Goal: Obtain resource: Download file/media

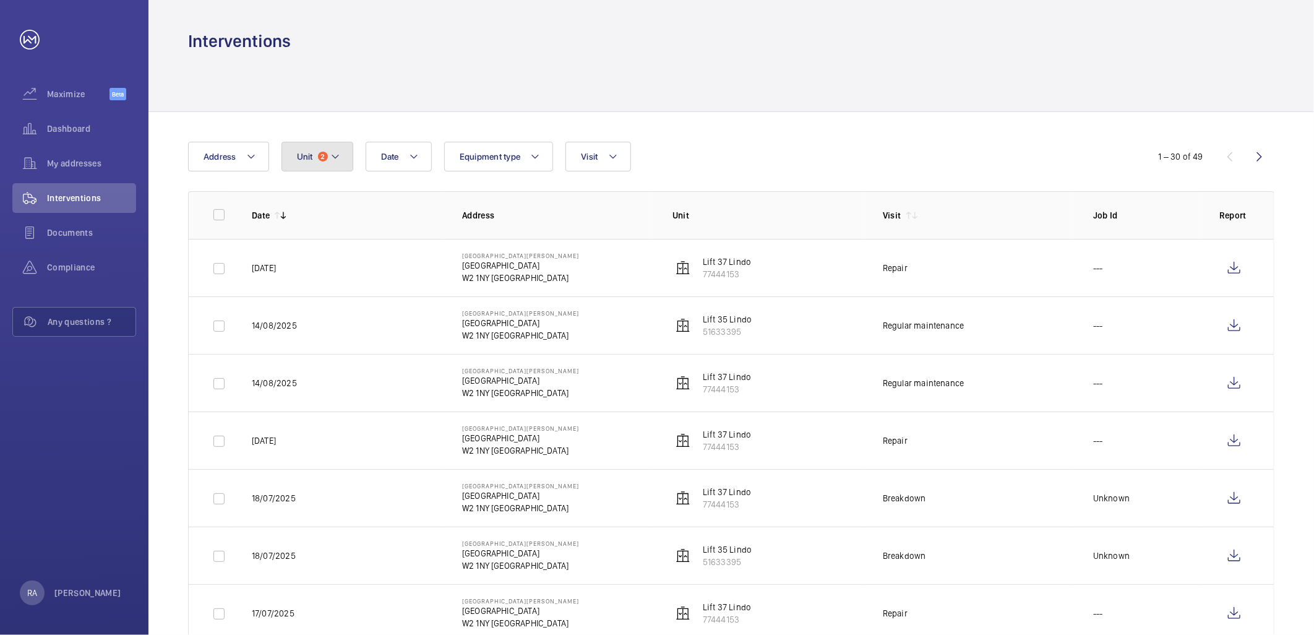
click at [316, 162] on button "Unit 2" at bounding box center [317, 157] width 72 height 30
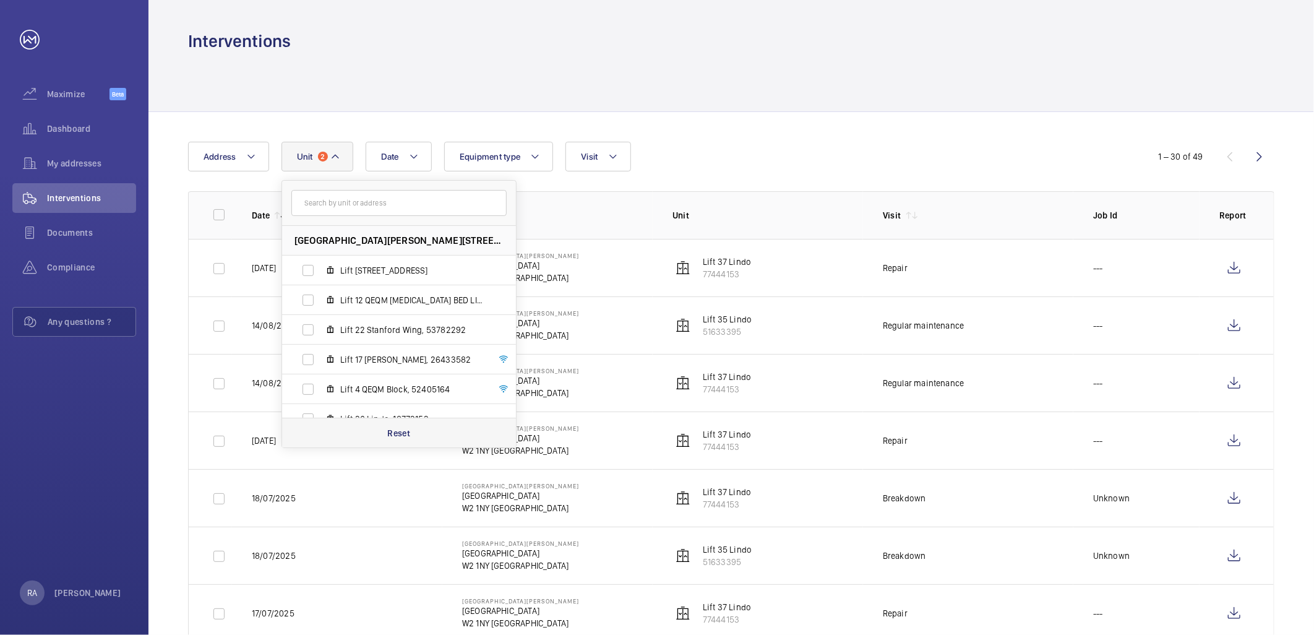
click at [405, 430] on p "Reset" at bounding box center [398, 433] width 23 height 12
click at [374, 105] on div at bounding box center [731, 82] width 1086 height 59
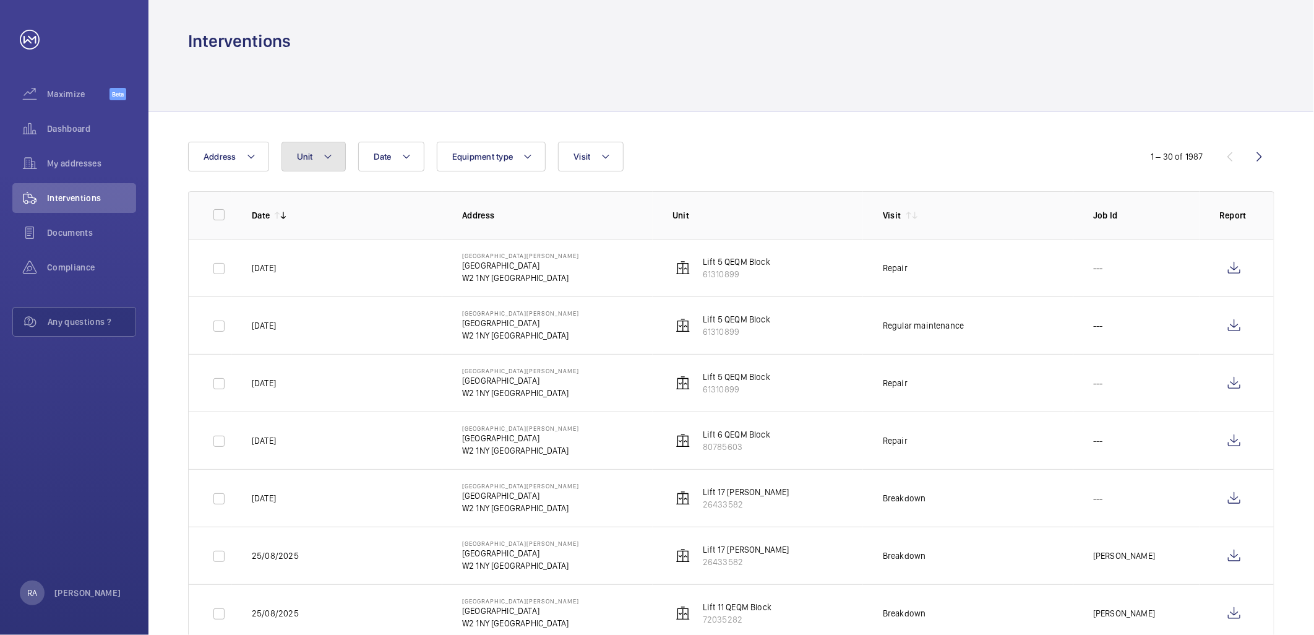
click at [328, 150] on mat-icon at bounding box center [328, 156] width 10 height 15
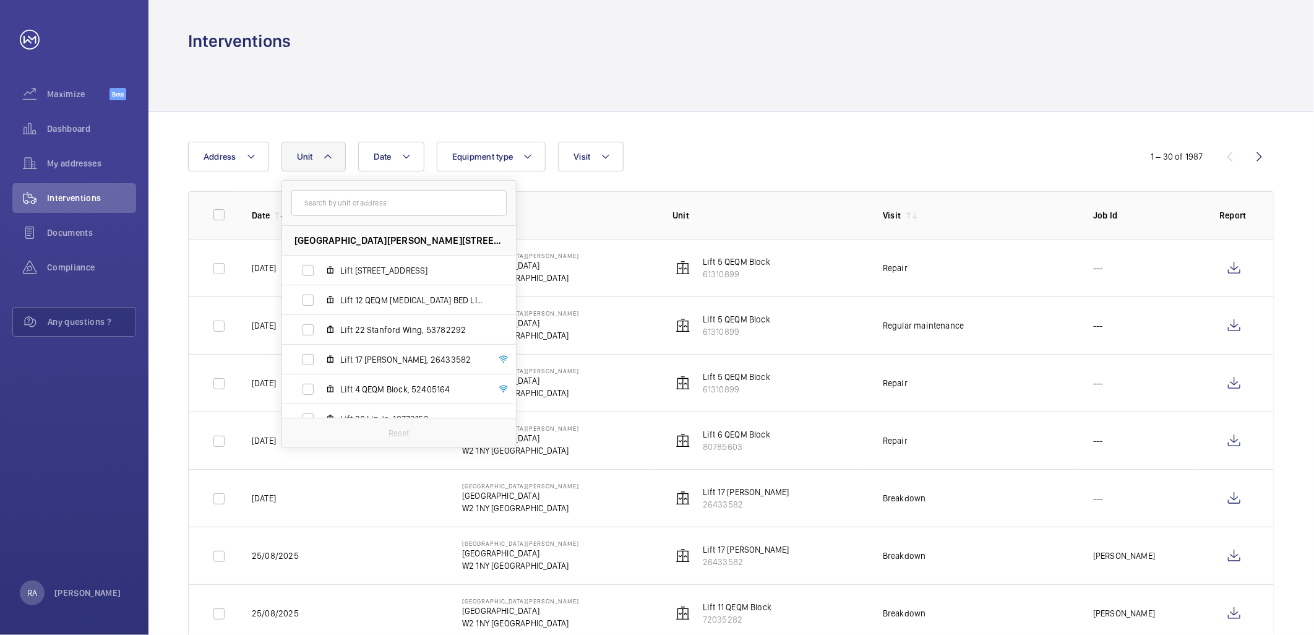
click at [335, 207] on input "text" at bounding box center [398, 203] width 215 height 26
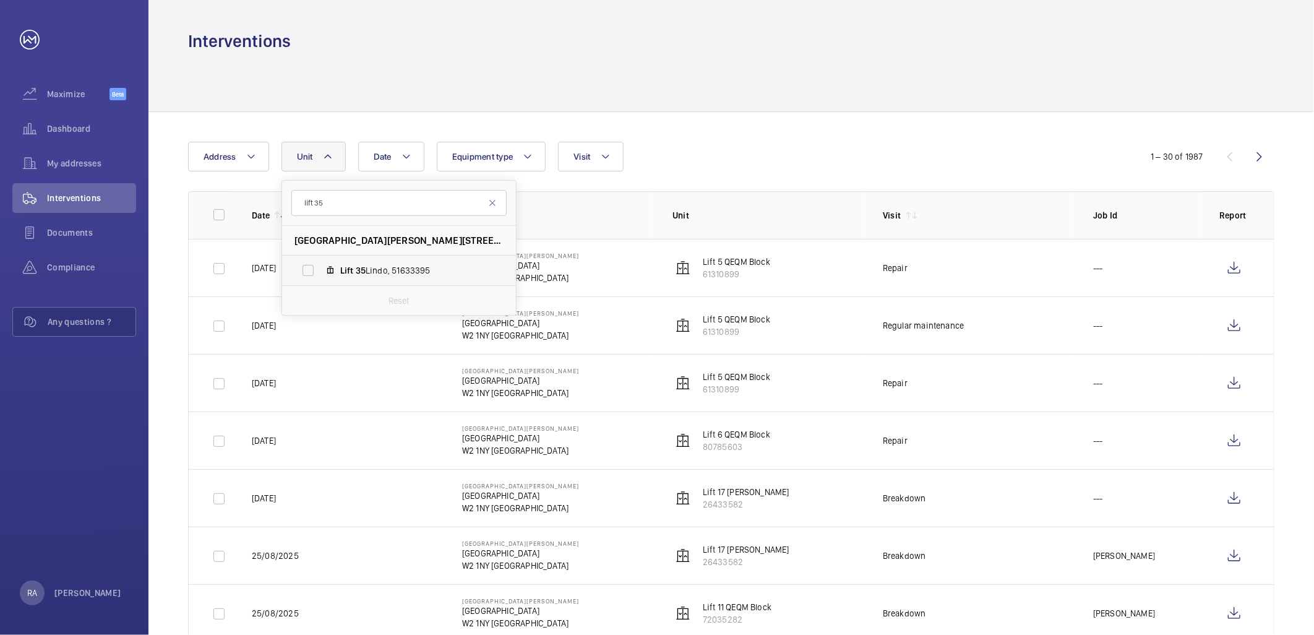
type input "lift 35"
click at [304, 273] on label "Lift 35 Lindo, 51633395" at bounding box center [389, 270] width 214 height 30
click at [304, 273] on input "Lift 35 Lindo, 51633395" at bounding box center [308, 270] width 25 height 25
checkbox input "true"
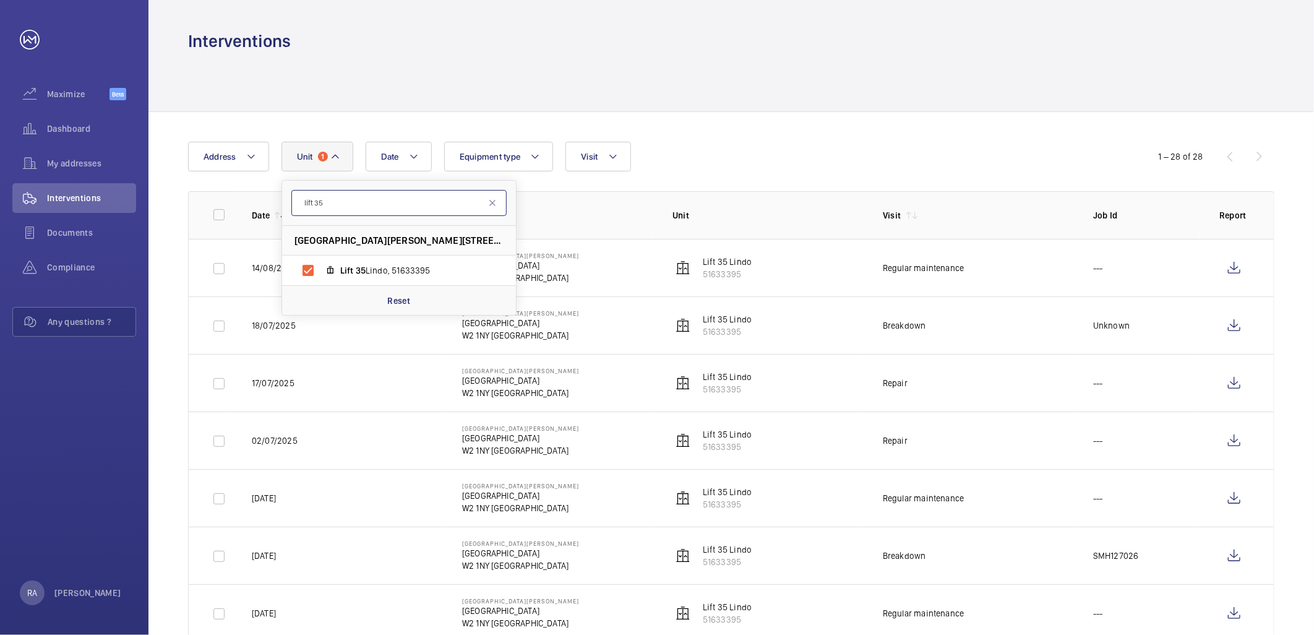
click at [369, 196] on input "lift 35" at bounding box center [398, 203] width 215 height 26
type input "lift 36"
click at [307, 273] on label "Lift 36 Lindo, 18773153" at bounding box center [389, 270] width 214 height 30
click at [307, 273] on input "Lift 36 Lindo, 18773153" at bounding box center [308, 270] width 25 height 25
checkbox input "true"
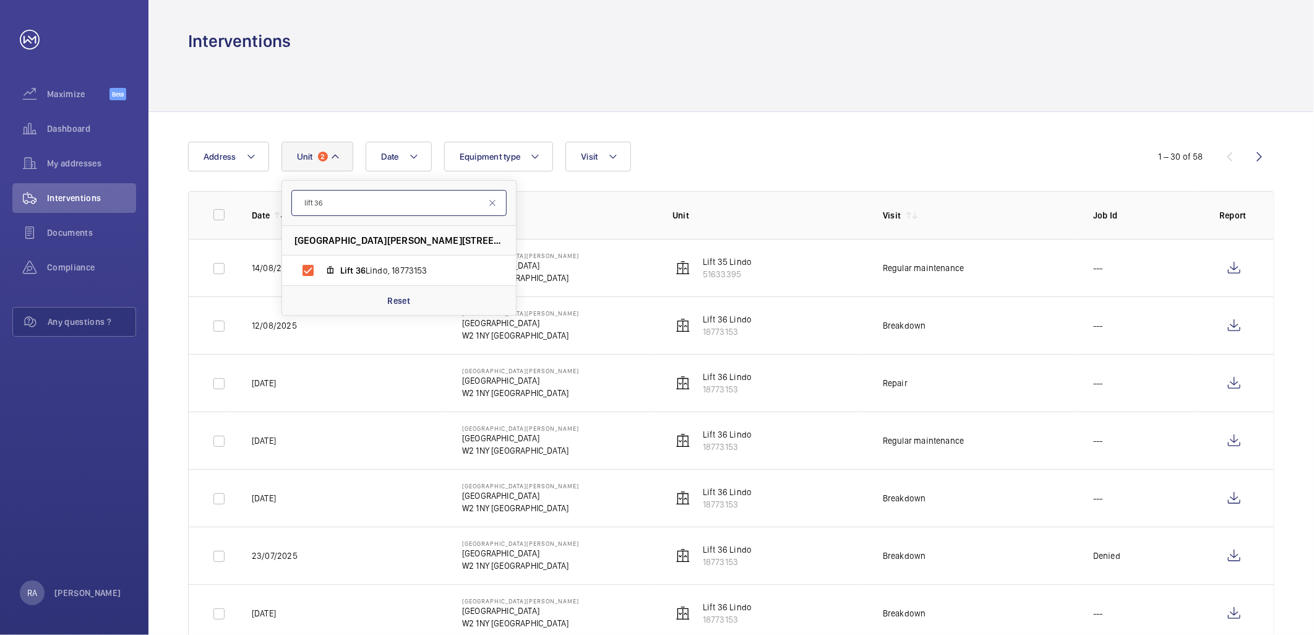
click at [349, 200] on input "lift 36" at bounding box center [398, 203] width 215 height 26
type input "lift 37"
click at [310, 271] on label "Lift 37 Lindo, 77444153" at bounding box center [389, 270] width 214 height 30
click at [310, 271] on input "Lift 37 Lindo, 77444153" at bounding box center [308, 270] width 25 height 25
checkbox input "true"
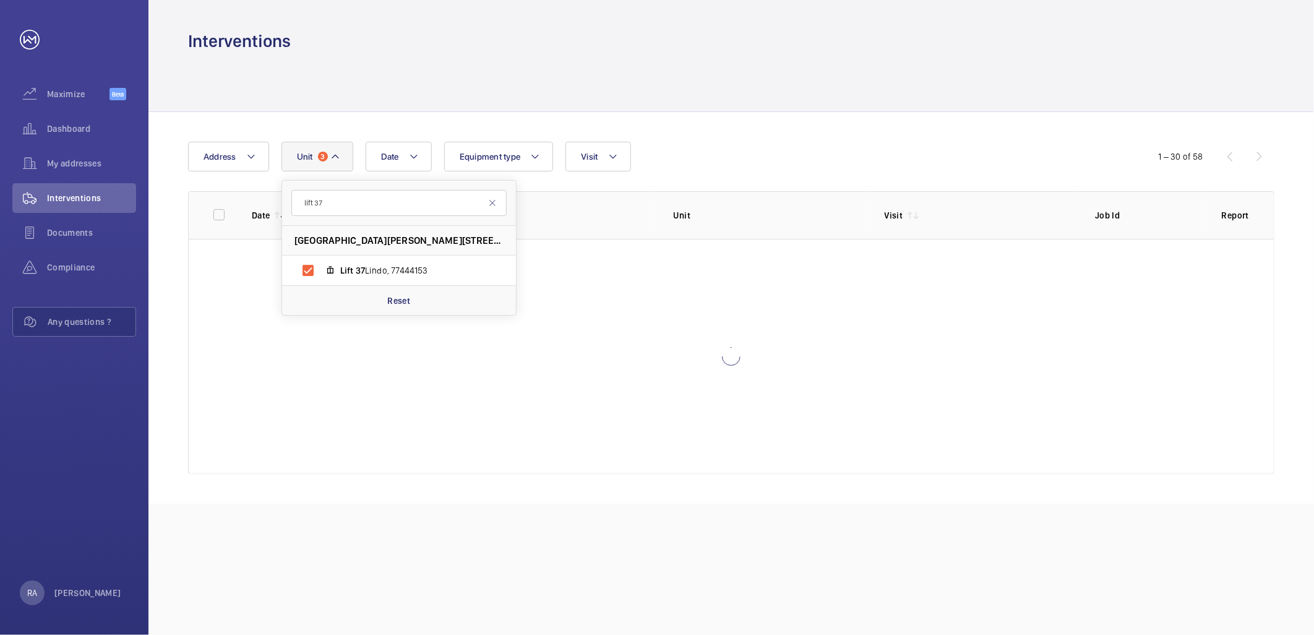
click at [750, 151] on div "Date Address [STREET_ADDRESS][GEOGRAPHIC_DATA][PERSON_NAME] Reset Equipment typ…" at bounding box center [657, 157] width 938 height 30
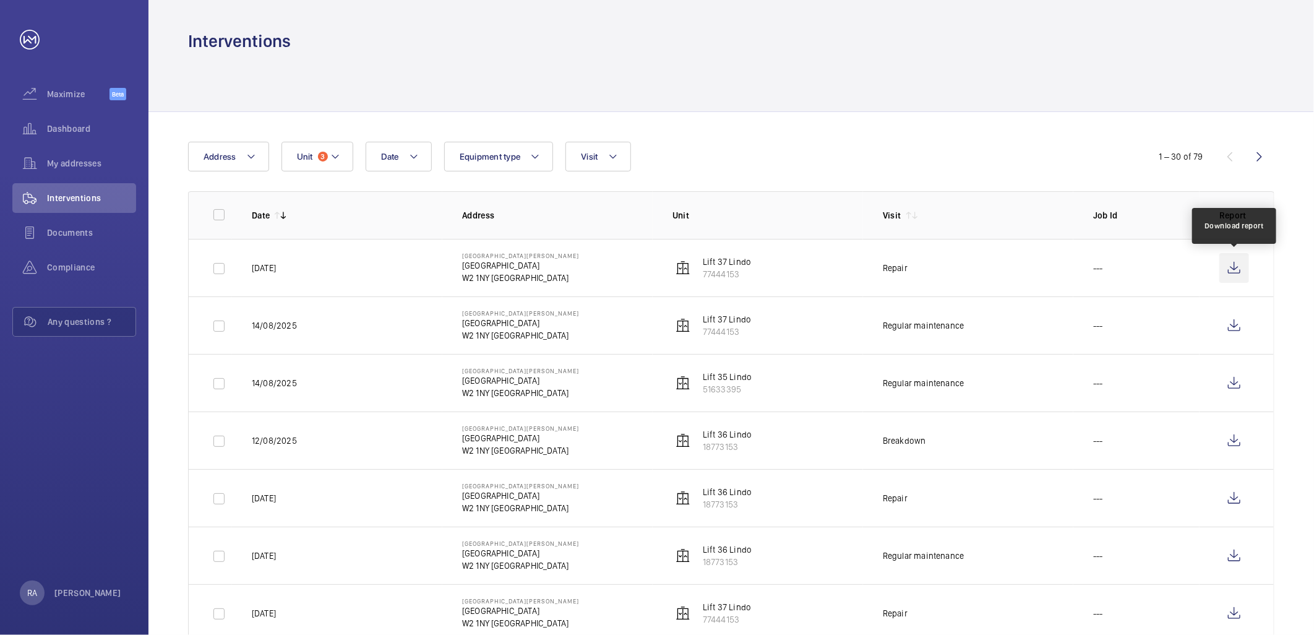
click at [1235, 265] on wm-front-icon-button at bounding box center [1234, 268] width 30 height 30
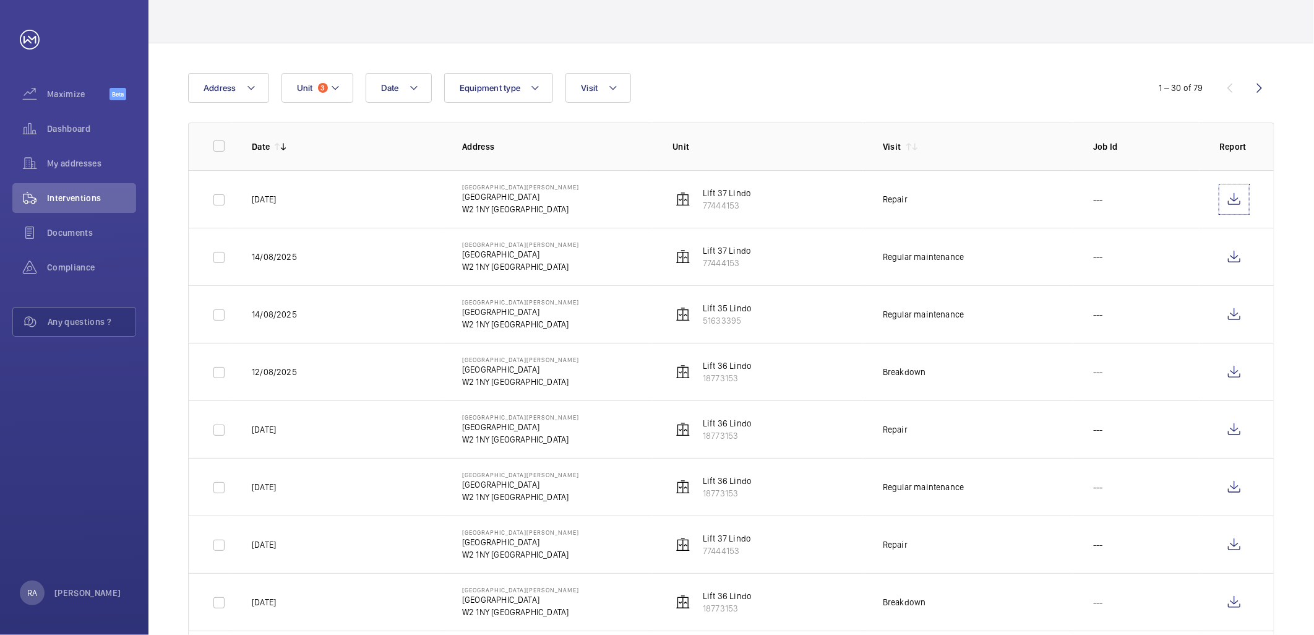
scroll to position [137, 0]
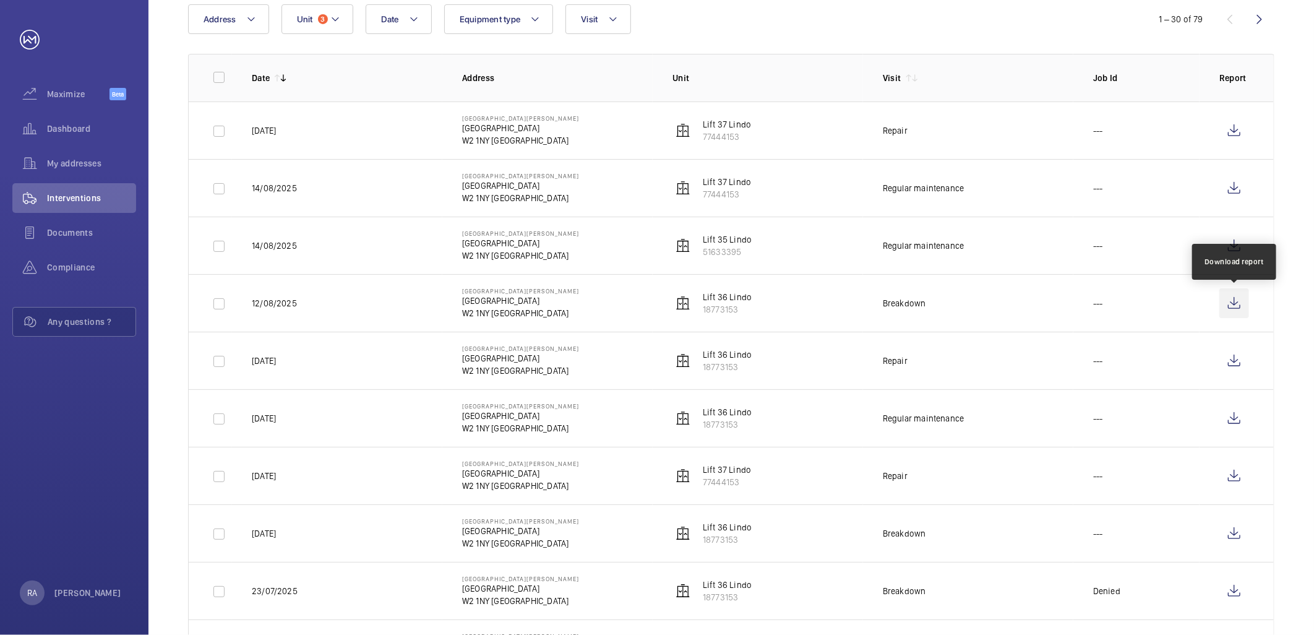
click at [1233, 304] on wm-front-icon-button at bounding box center [1234, 303] width 30 height 30
click at [1234, 356] on wm-front-icon-button at bounding box center [1234, 361] width 30 height 30
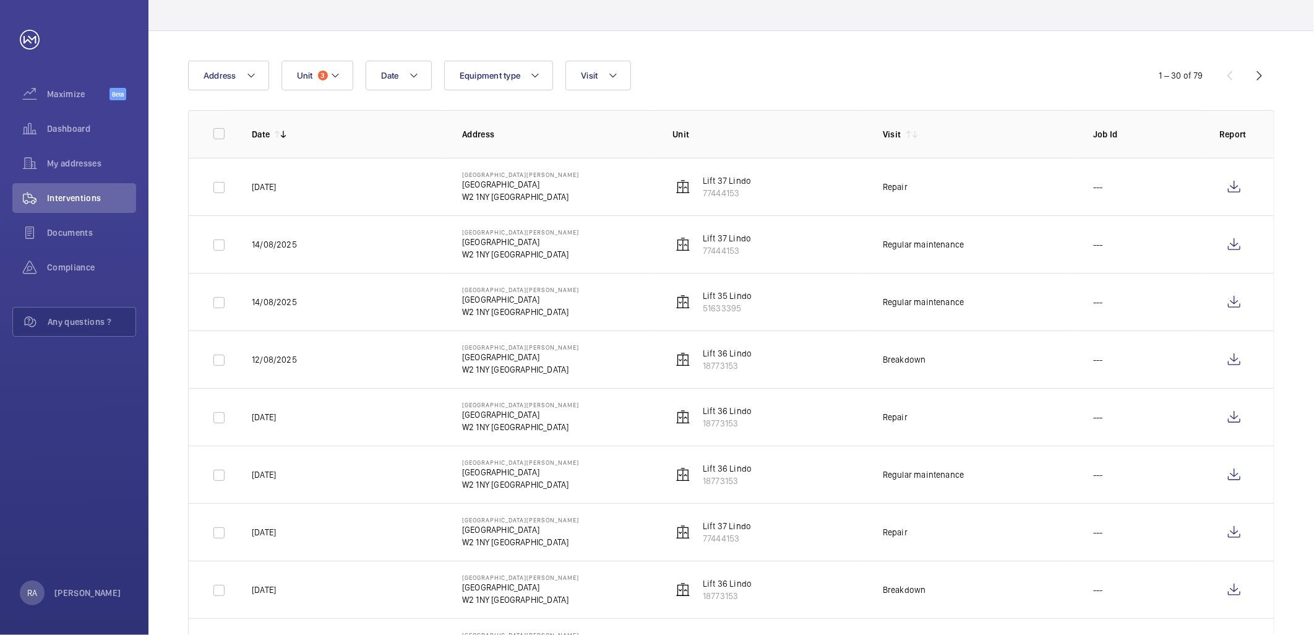
scroll to position [0, 0]
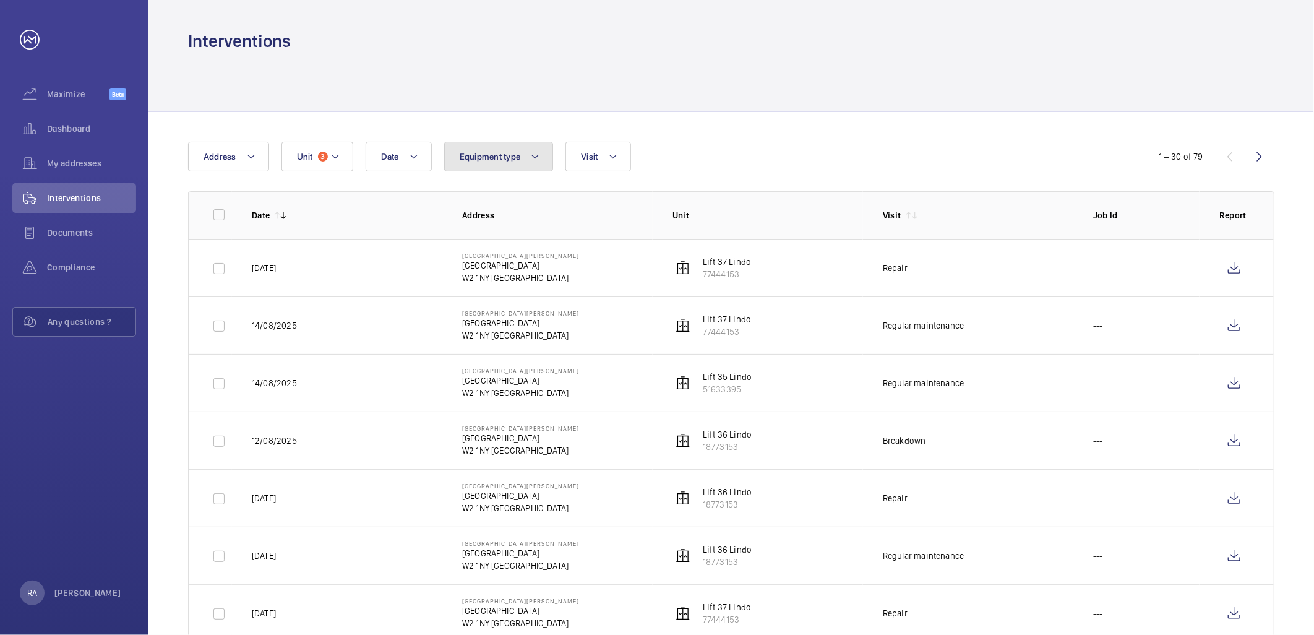
click at [547, 153] on button "Equipment type" at bounding box center [498, 157] width 109 height 30
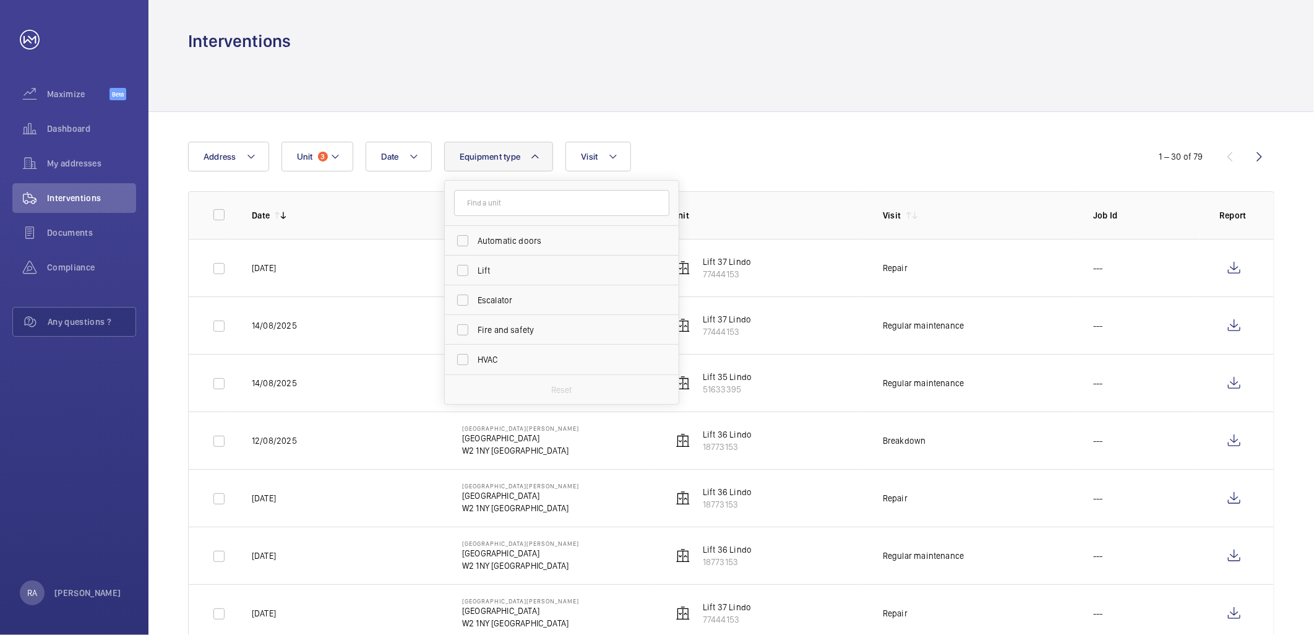
click at [543, 152] on button "Equipment type" at bounding box center [498, 157] width 109 height 30
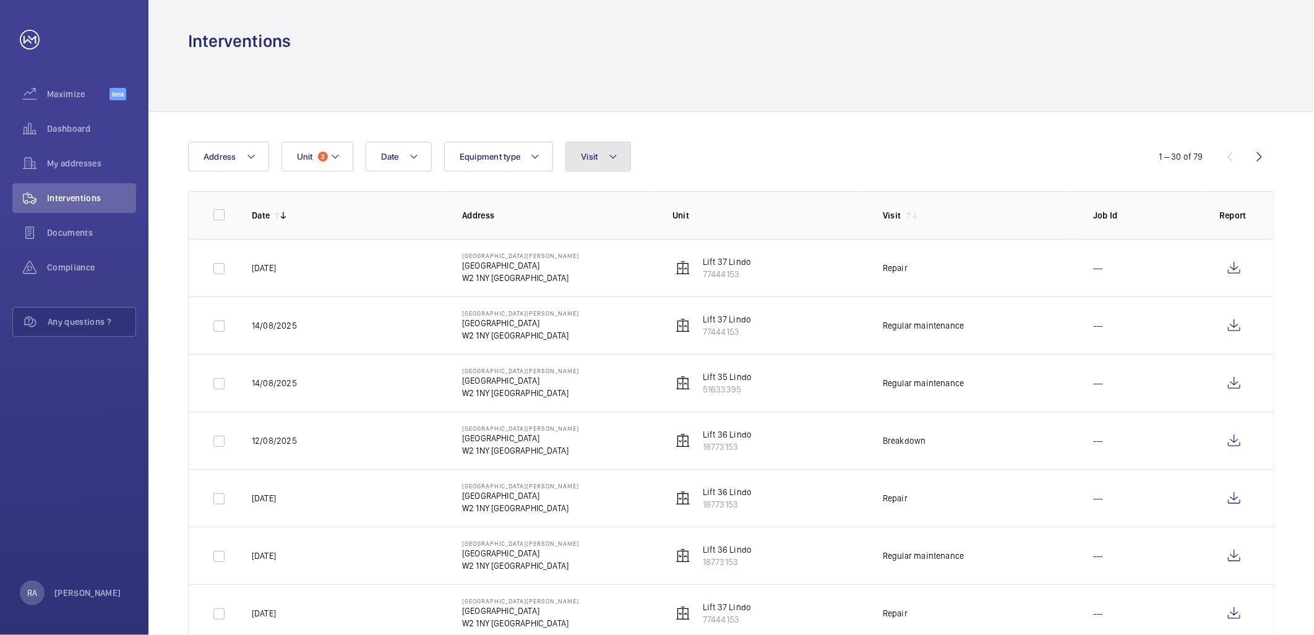
click at [607, 152] on button "Visit" at bounding box center [597, 157] width 65 height 30
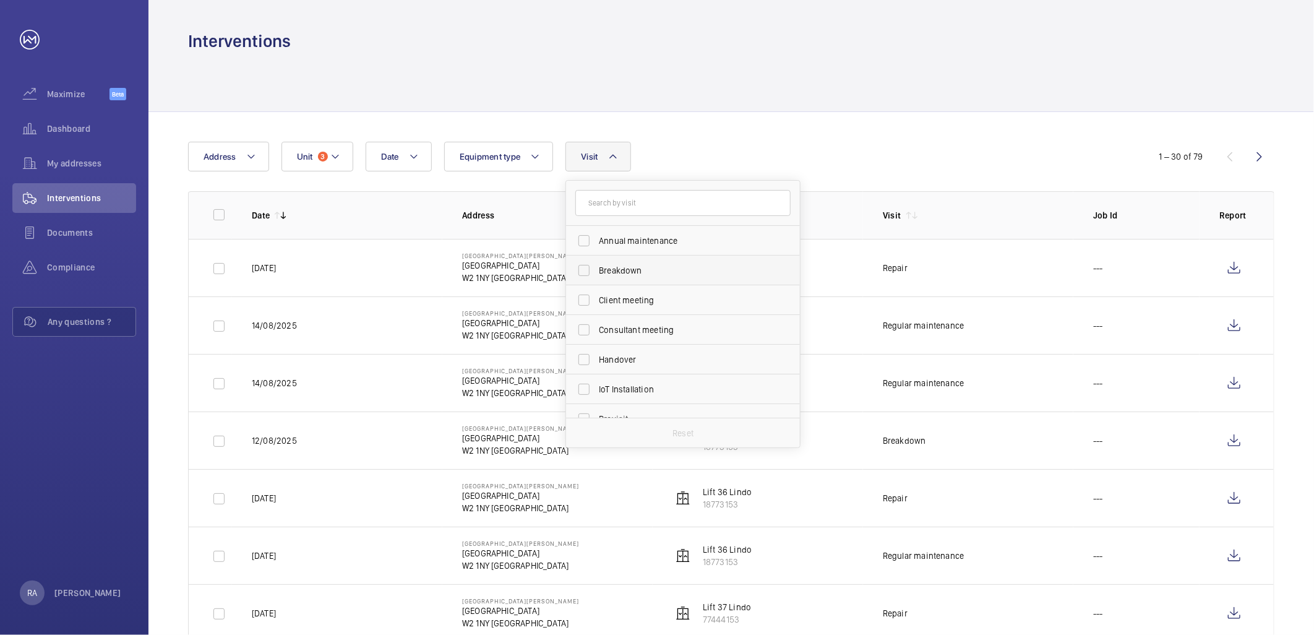
click at [581, 269] on label "Breakdown" at bounding box center [673, 270] width 215 height 30
click at [581, 269] on input "Breakdown" at bounding box center [583, 270] width 25 height 25
checkbox input "true"
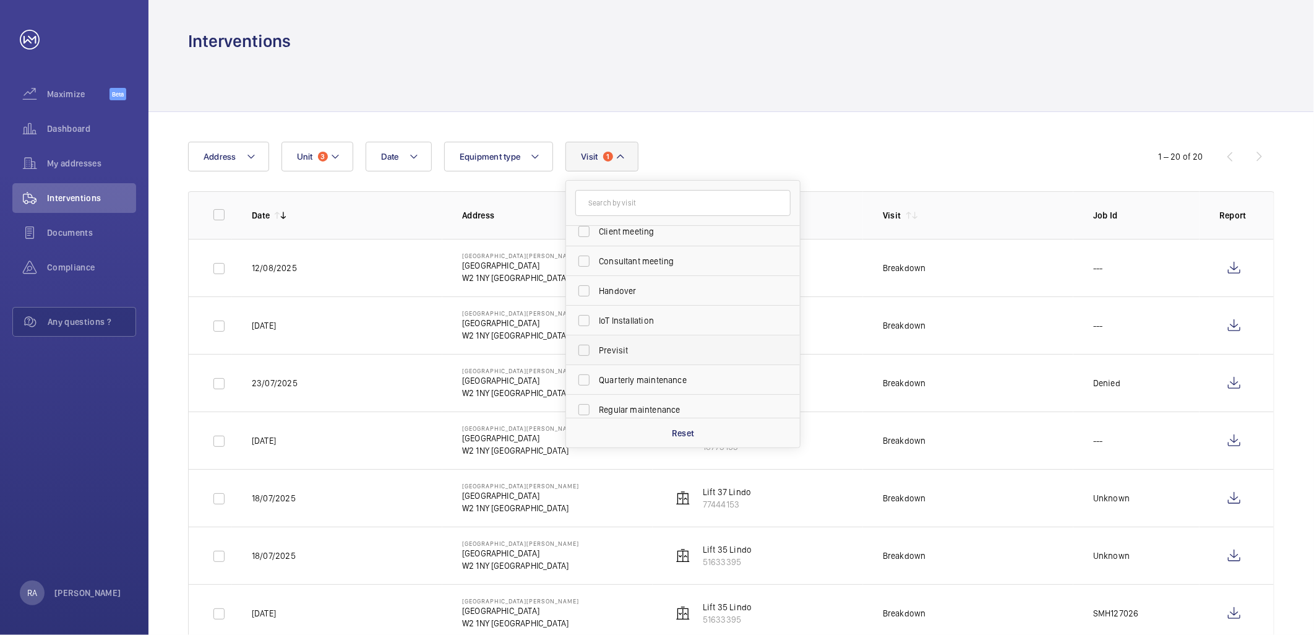
scroll to position [137, 0]
click at [583, 367] on label "Repair" at bounding box center [673, 371] width 215 height 30
click at [583, 367] on input "Repair" at bounding box center [583, 370] width 25 height 25
checkbox input "true"
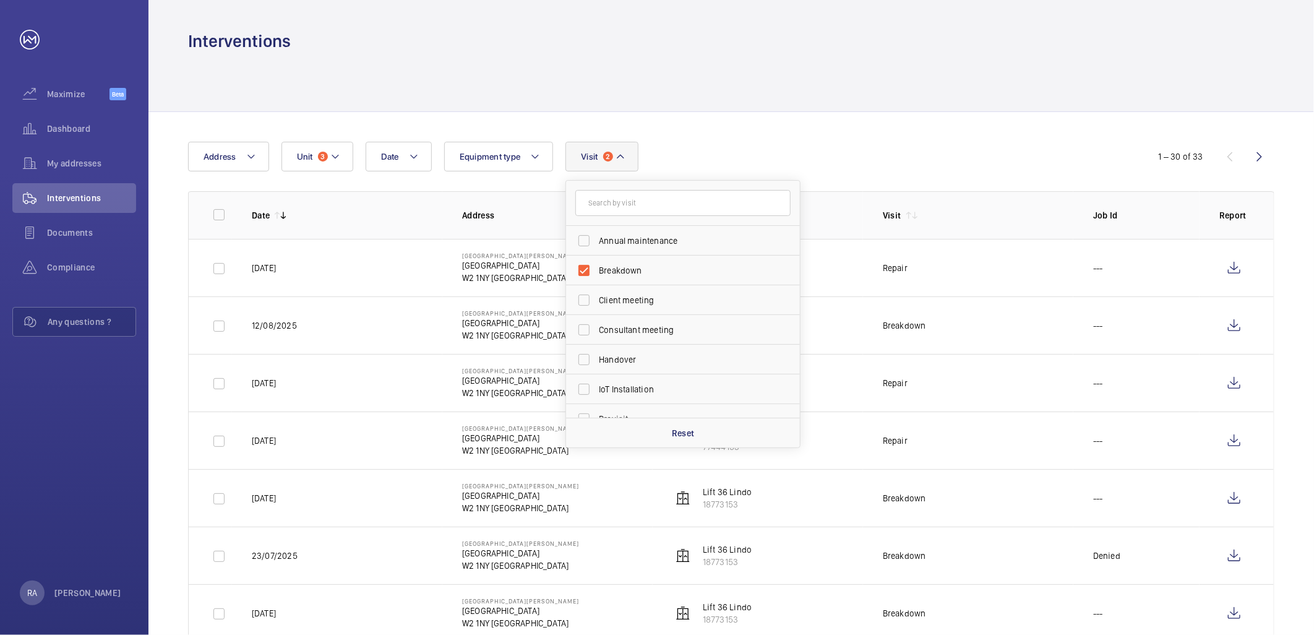
click at [865, 158] on div "Date Address Unit 3 Equipment type Visit 2 Annual maintenance Breakdown Client …" at bounding box center [657, 157] width 938 height 30
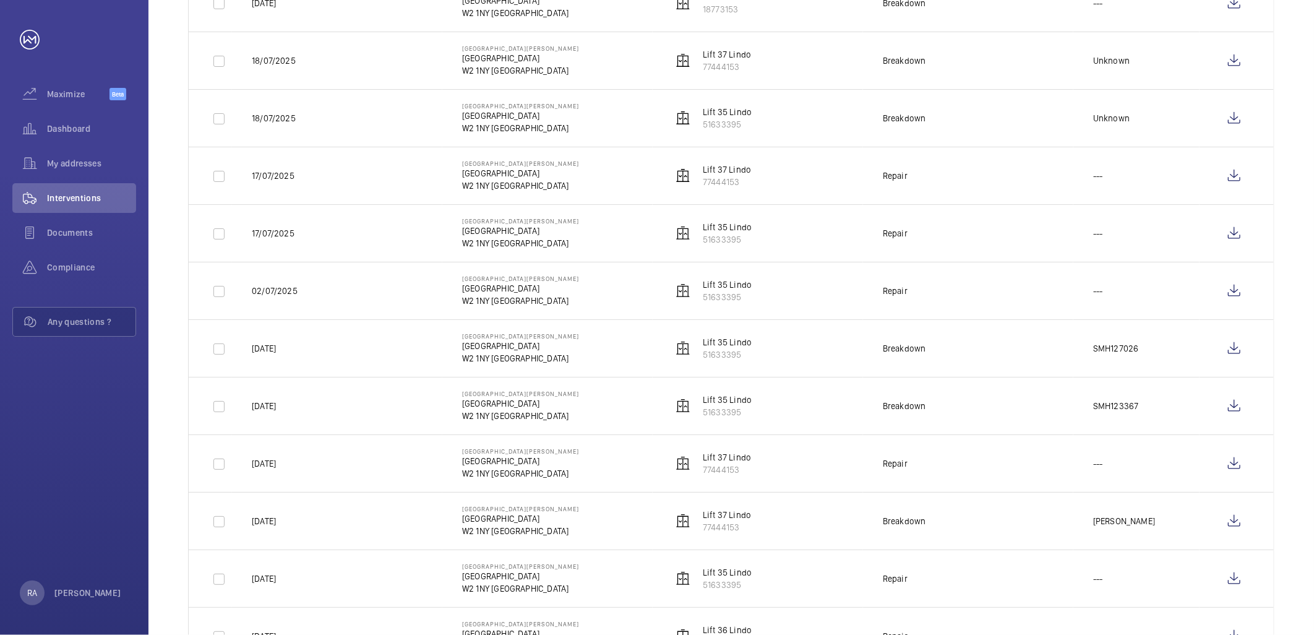
scroll to position [541, 0]
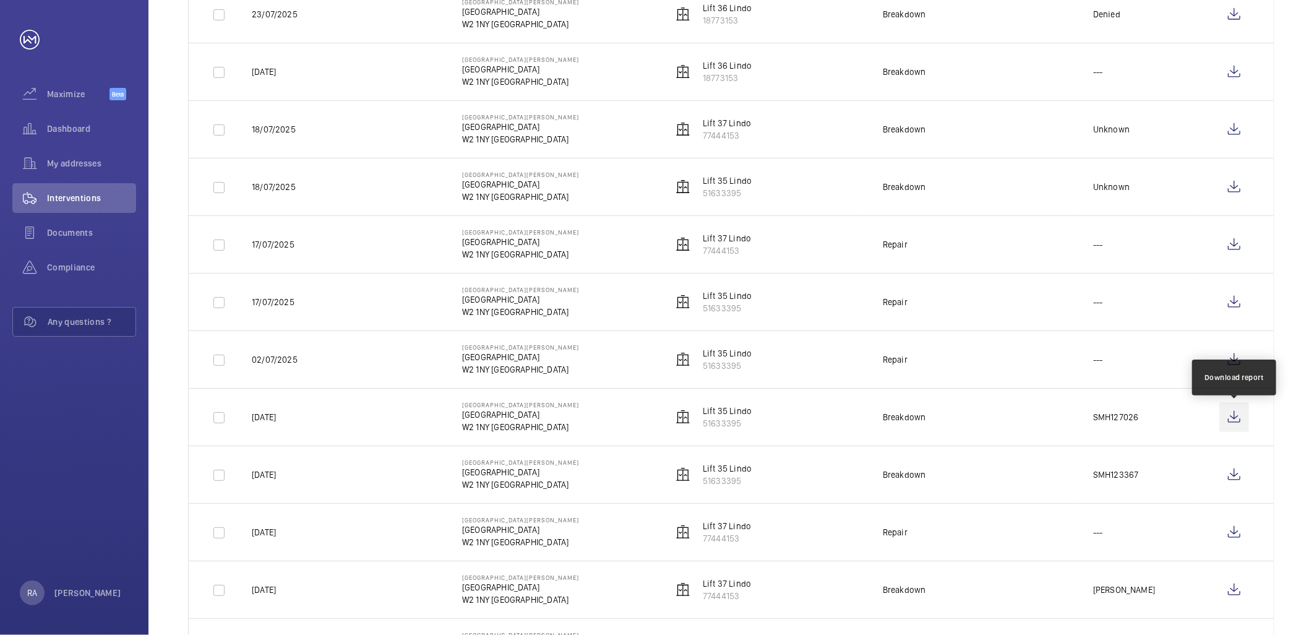
click at [1231, 417] on wm-front-icon-button at bounding box center [1234, 417] width 30 height 30
click at [1235, 357] on wm-front-icon-button at bounding box center [1234, 359] width 30 height 30
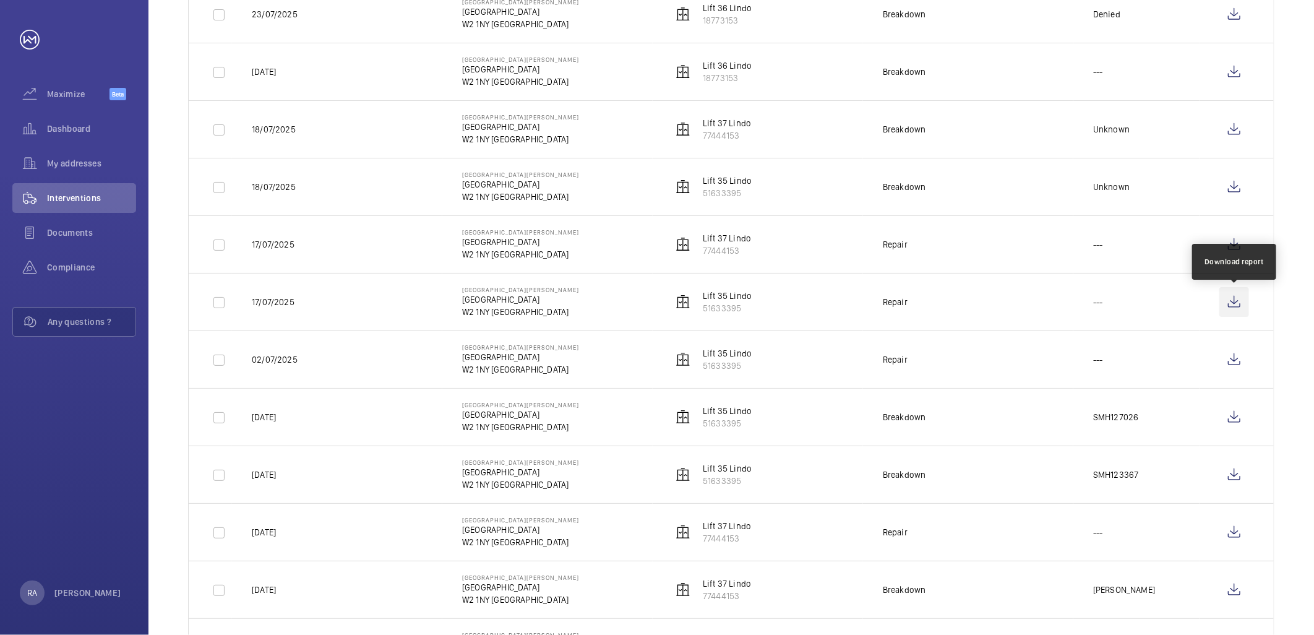
click at [1234, 304] on wm-front-icon-button at bounding box center [1234, 302] width 30 height 30
click at [1234, 247] on wm-front-icon-button at bounding box center [1234, 244] width 30 height 30
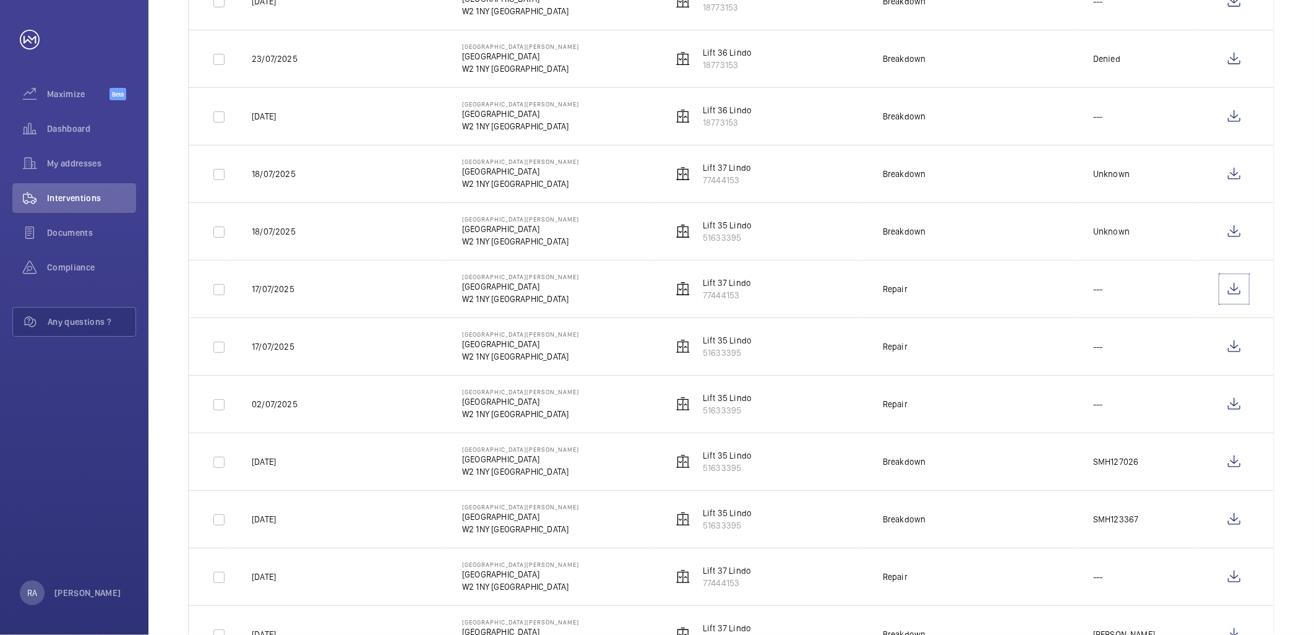
scroll to position [473, 0]
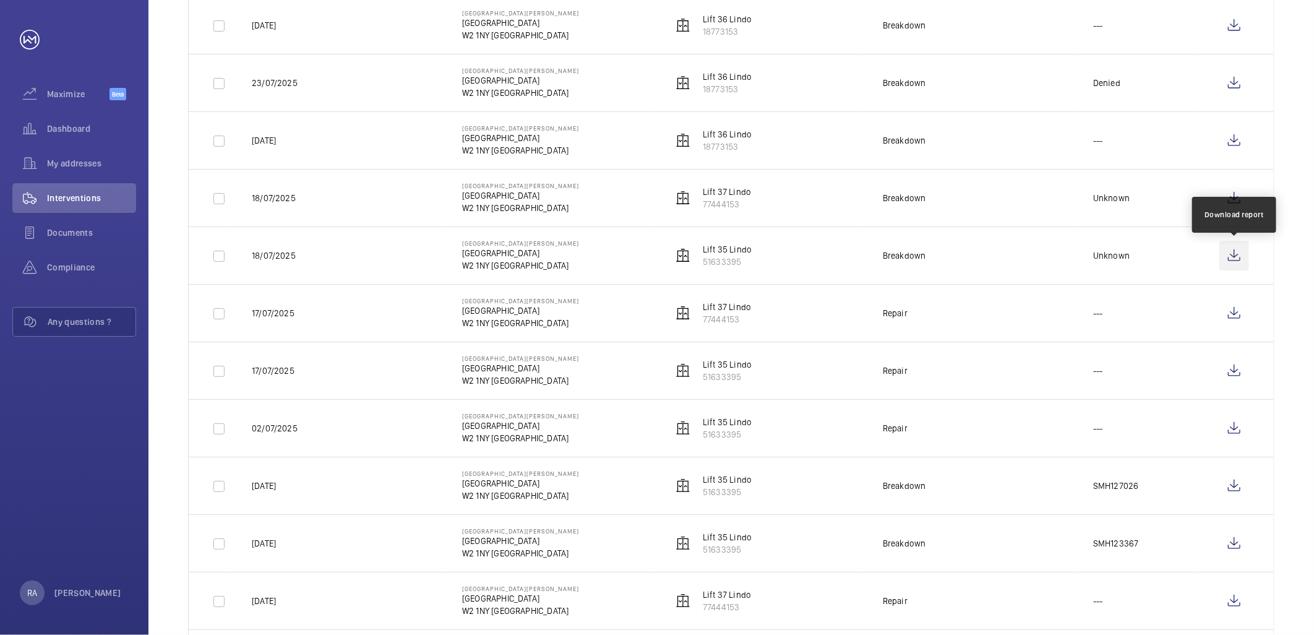
click at [1231, 260] on wm-front-icon-button at bounding box center [1234, 256] width 30 height 30
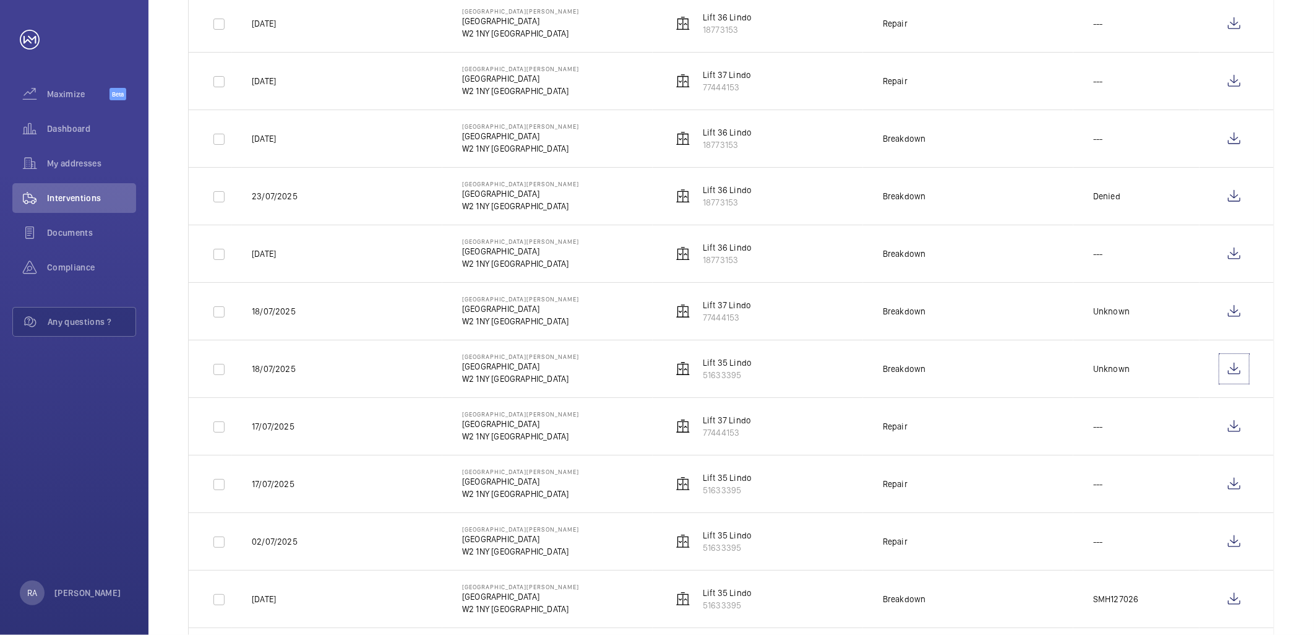
scroll to position [335, 0]
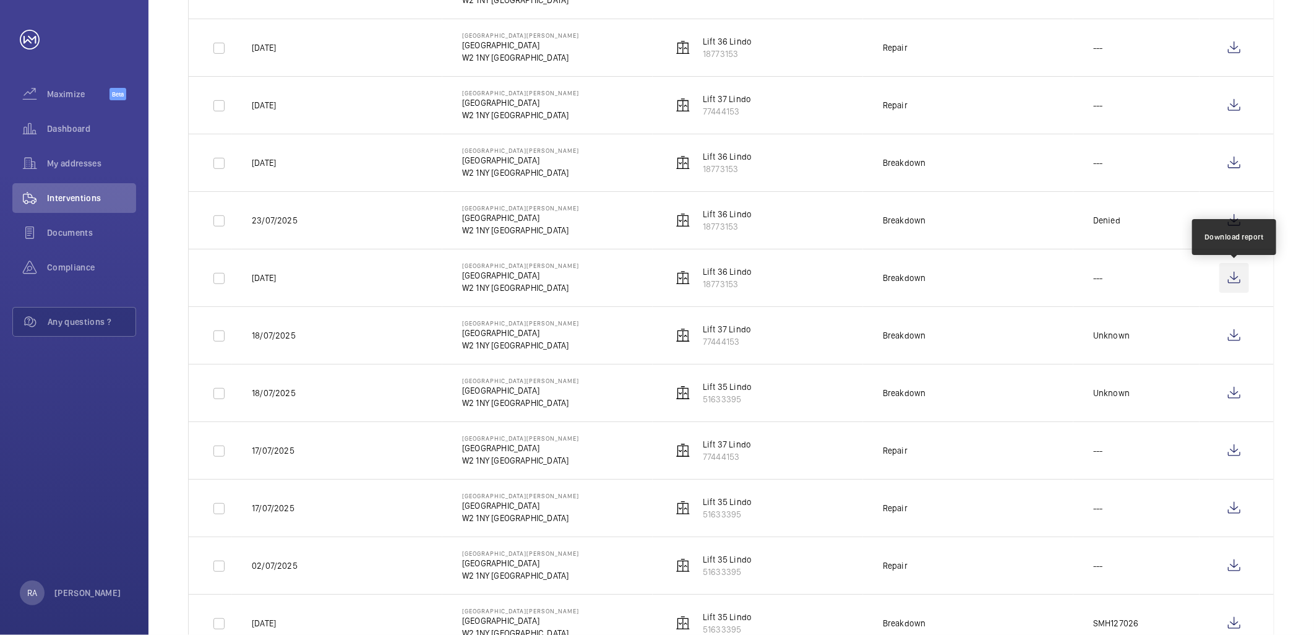
click at [1232, 275] on wm-front-icon-button at bounding box center [1234, 278] width 30 height 30
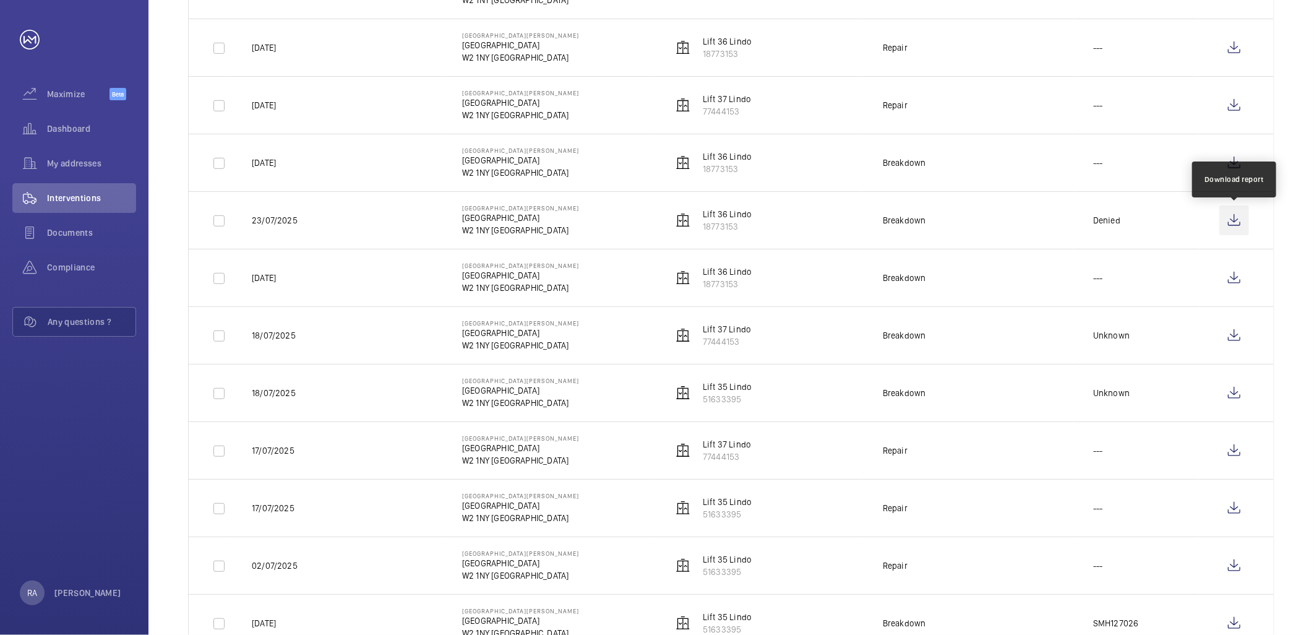
click at [1231, 220] on wm-front-icon-button at bounding box center [1234, 220] width 30 height 30
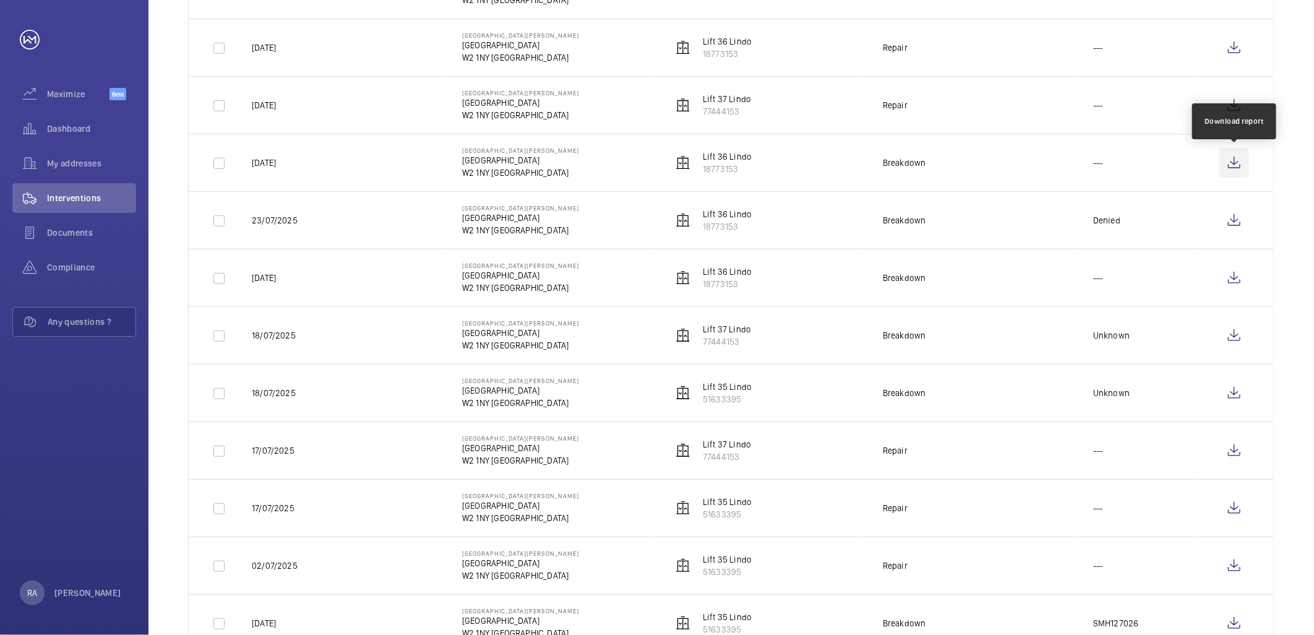
click at [1237, 166] on wm-front-icon-button at bounding box center [1234, 163] width 30 height 30
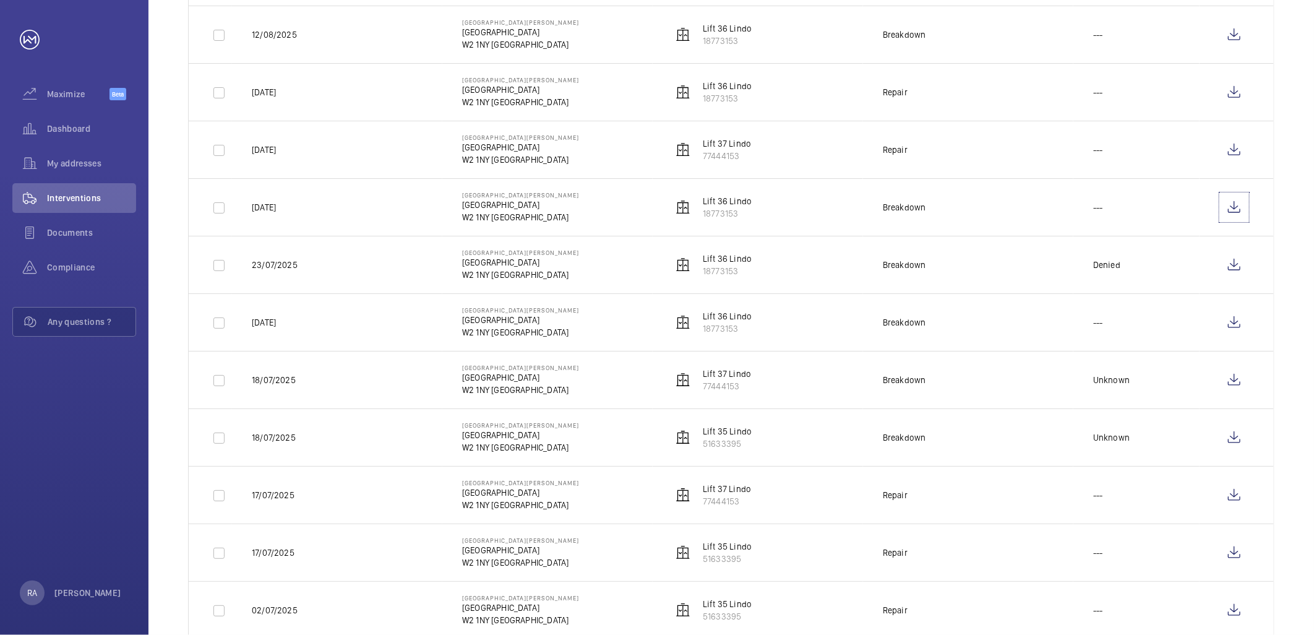
scroll to position [267, 0]
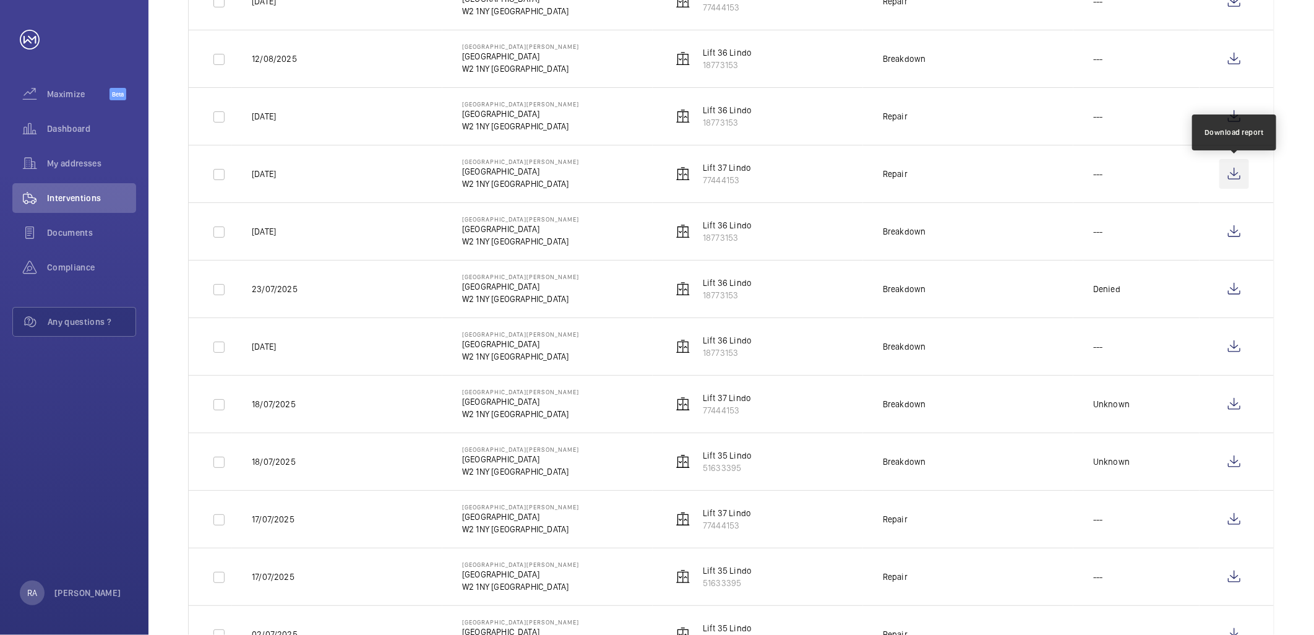
click at [1231, 169] on wm-front-icon-button at bounding box center [1234, 174] width 30 height 30
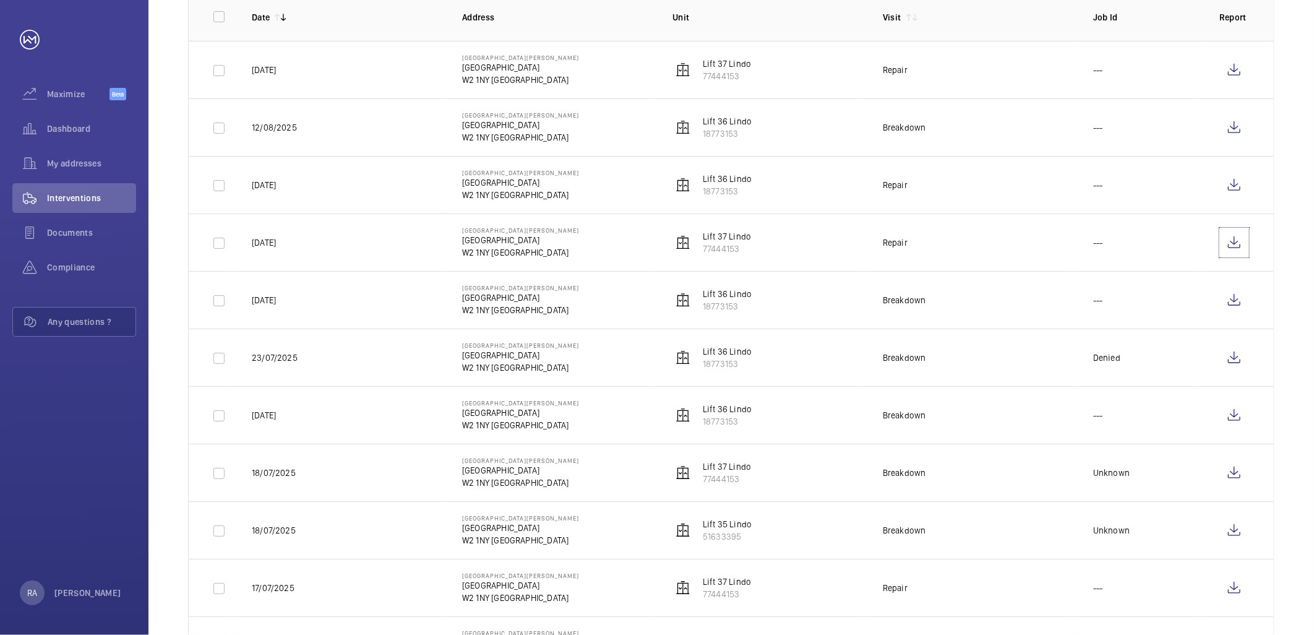
scroll to position [129, 0]
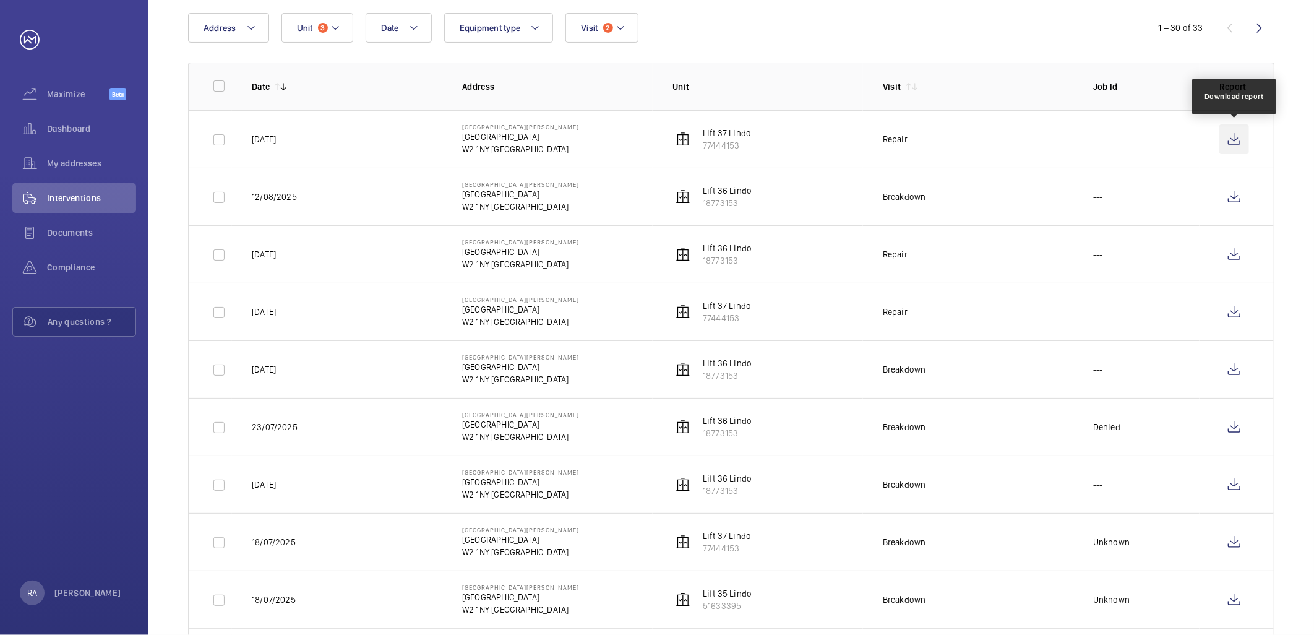
click at [1237, 139] on wm-front-icon-button at bounding box center [1234, 139] width 30 height 30
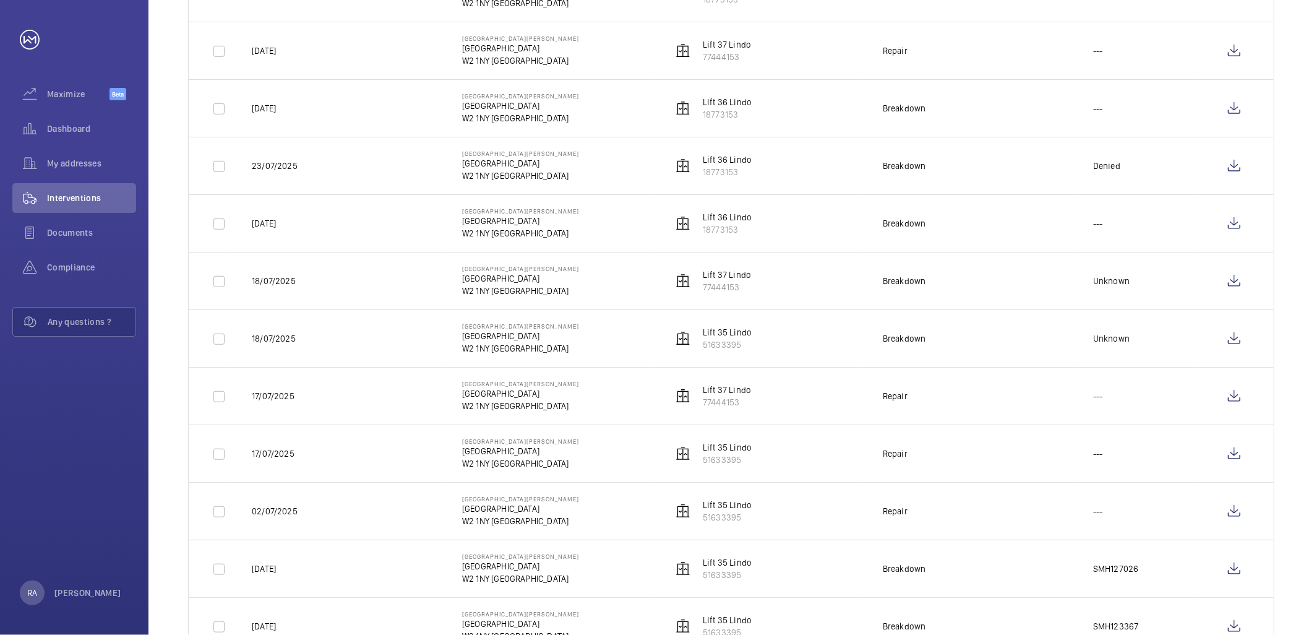
scroll to position [473, 0]
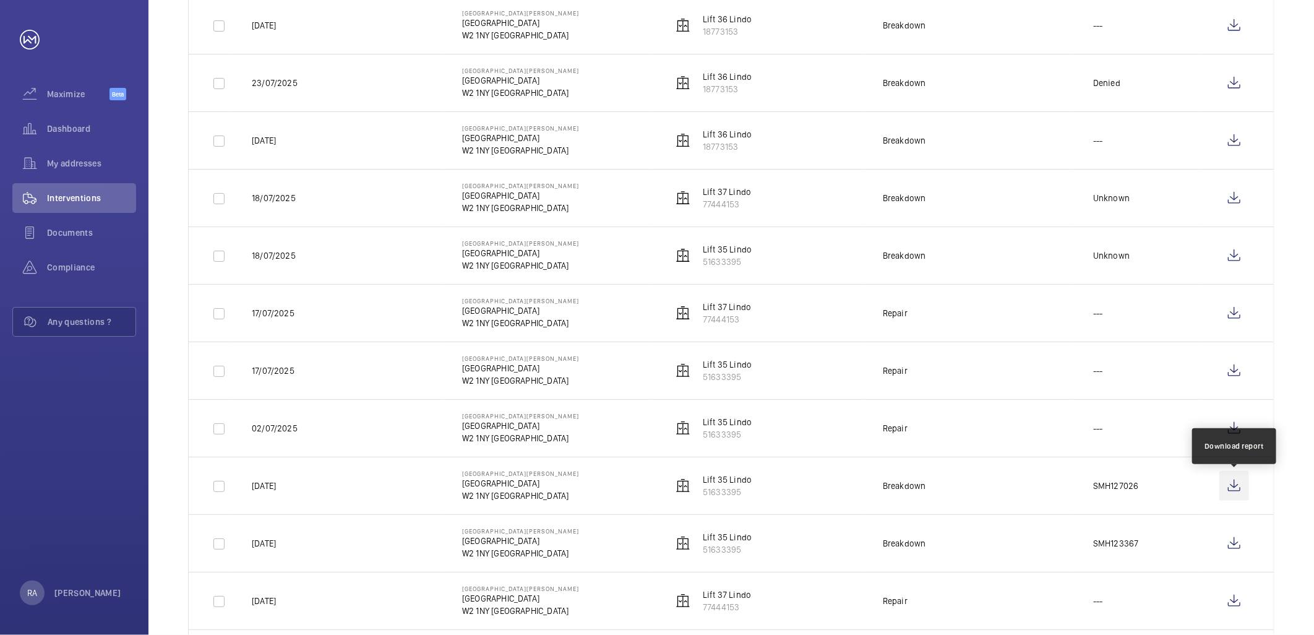
click at [1231, 483] on wm-front-icon-button at bounding box center [1234, 486] width 30 height 30
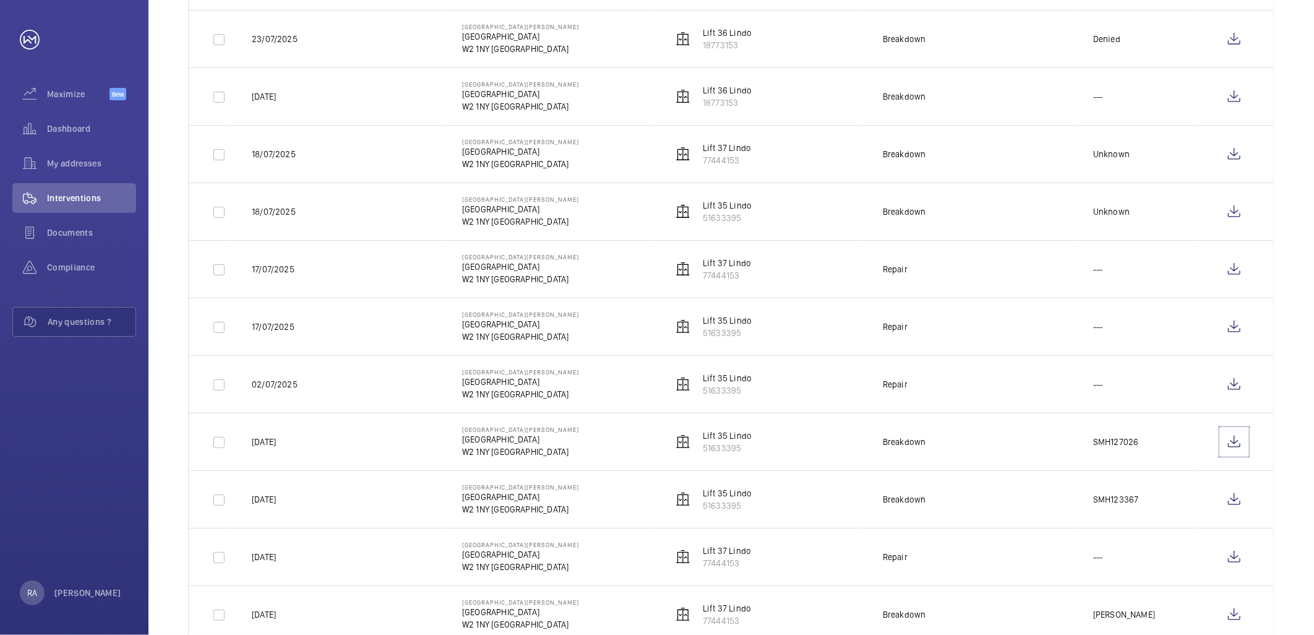
scroll to position [541, 0]
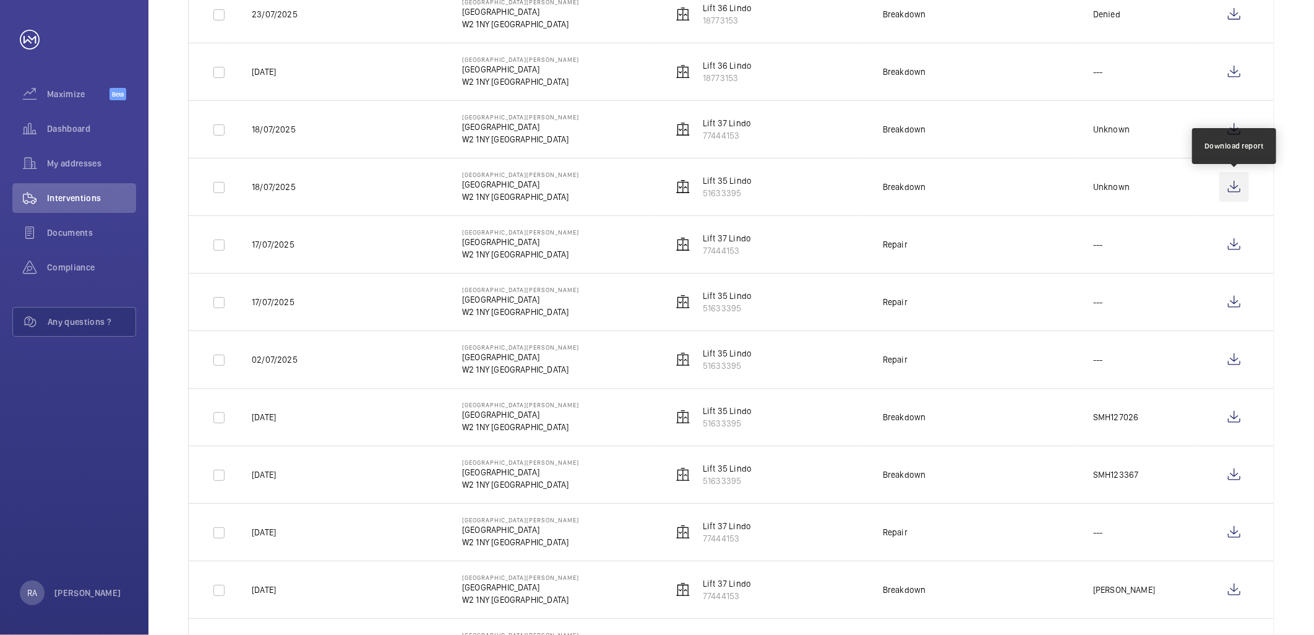
click at [1235, 189] on wm-front-icon-button at bounding box center [1234, 187] width 30 height 30
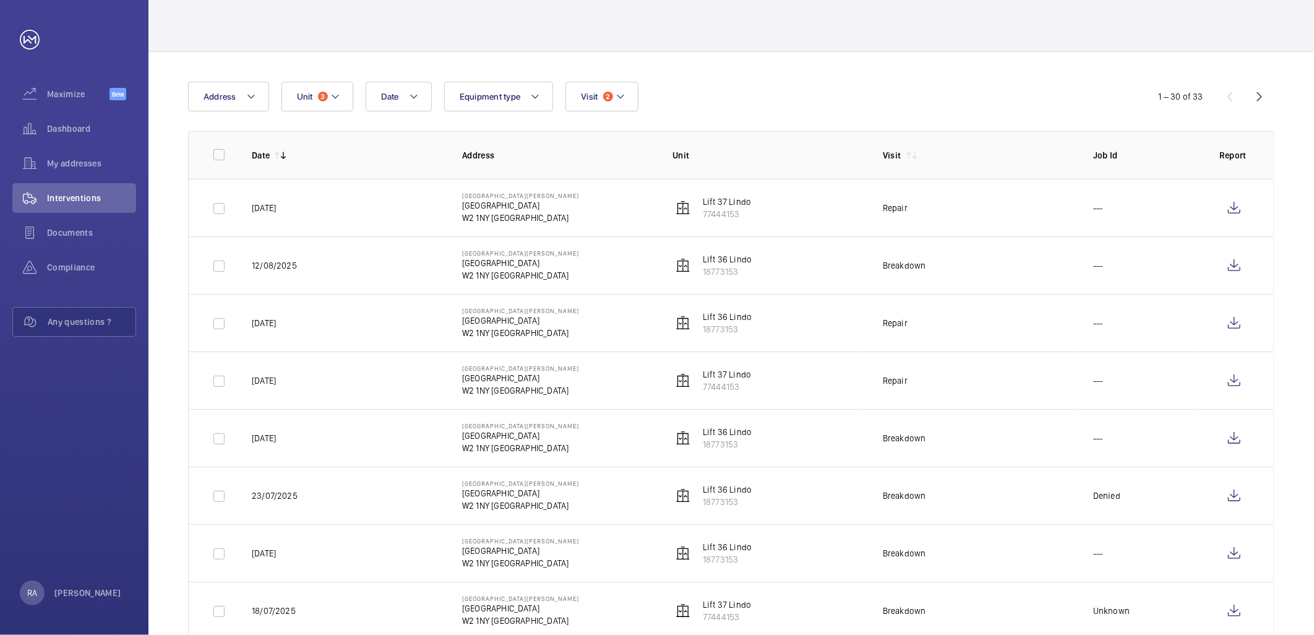
scroll to position [0, 0]
